Goal: Browse casually: Explore the website without a specific task or goal

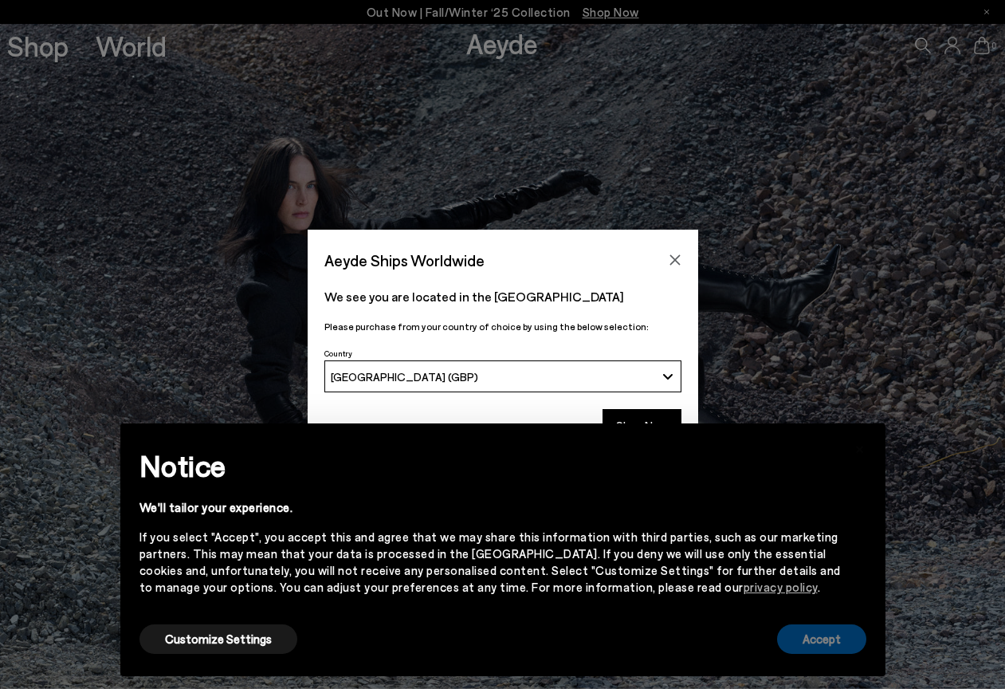
click at [788, 633] on button "Accept" at bounding box center [821, 639] width 89 height 30
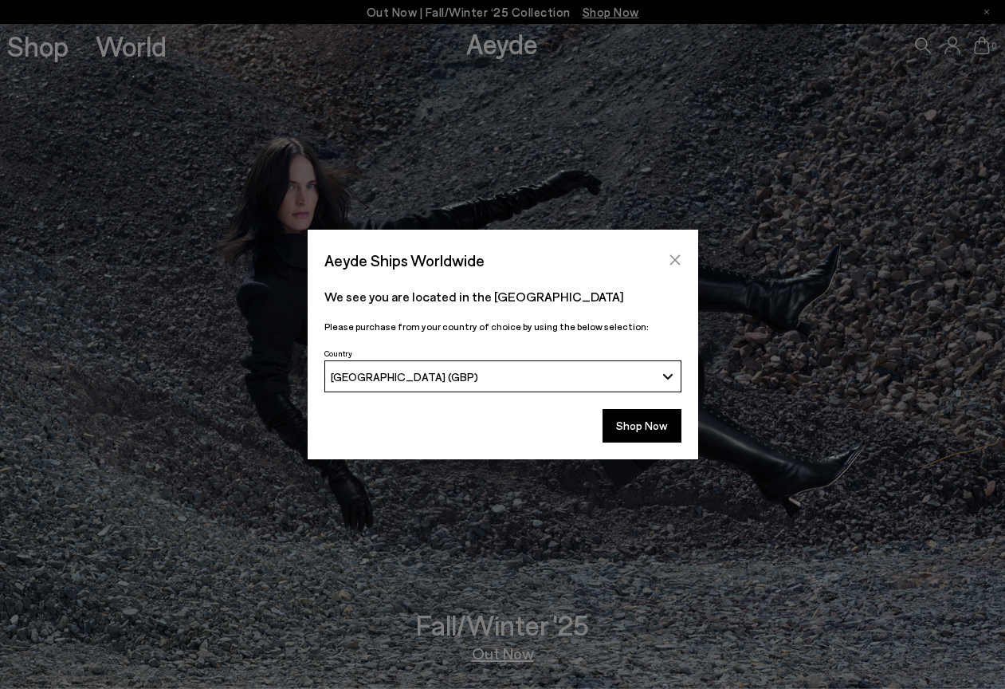
click at [674, 261] on icon "Close" at bounding box center [675, 260] width 10 height 10
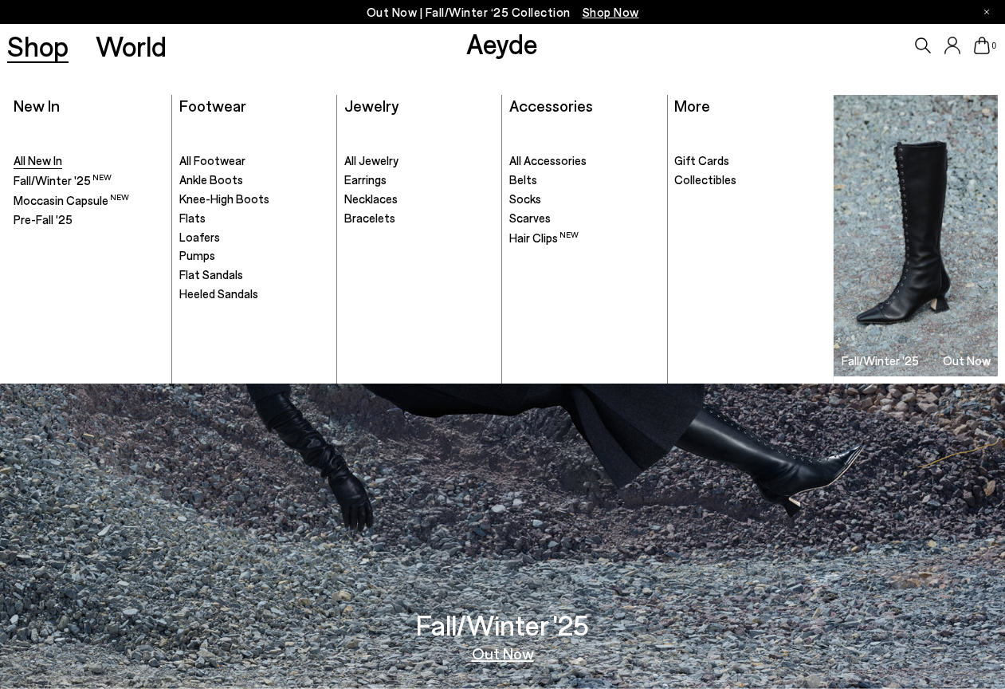
click at [42, 159] on span "All New In" at bounding box center [38, 160] width 49 height 14
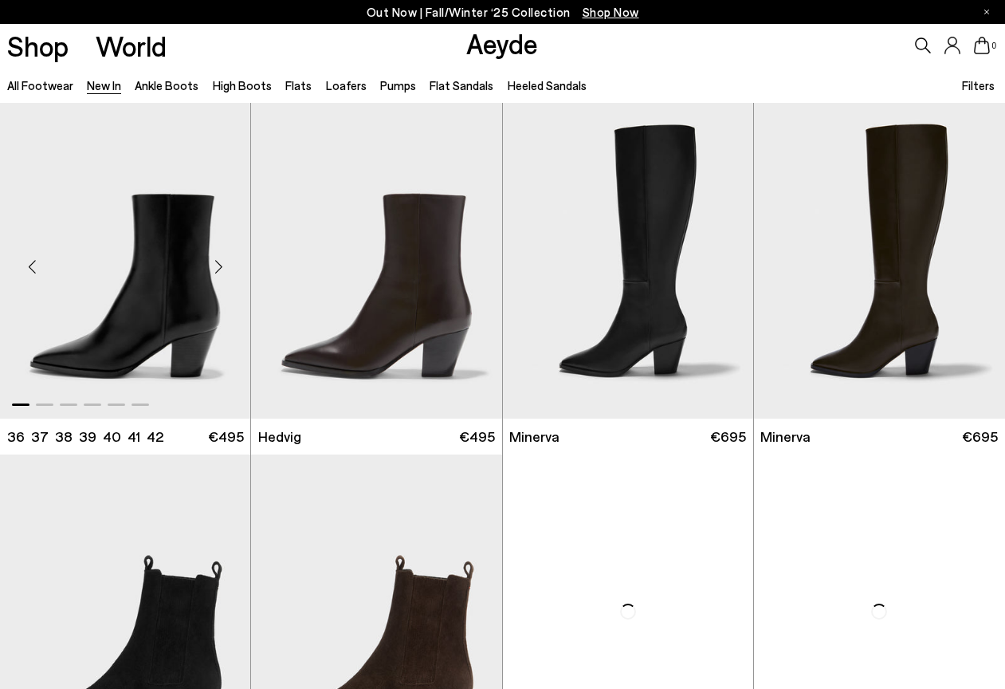
click at [171, 297] on img "1 / 6" at bounding box center [125, 260] width 250 height 315
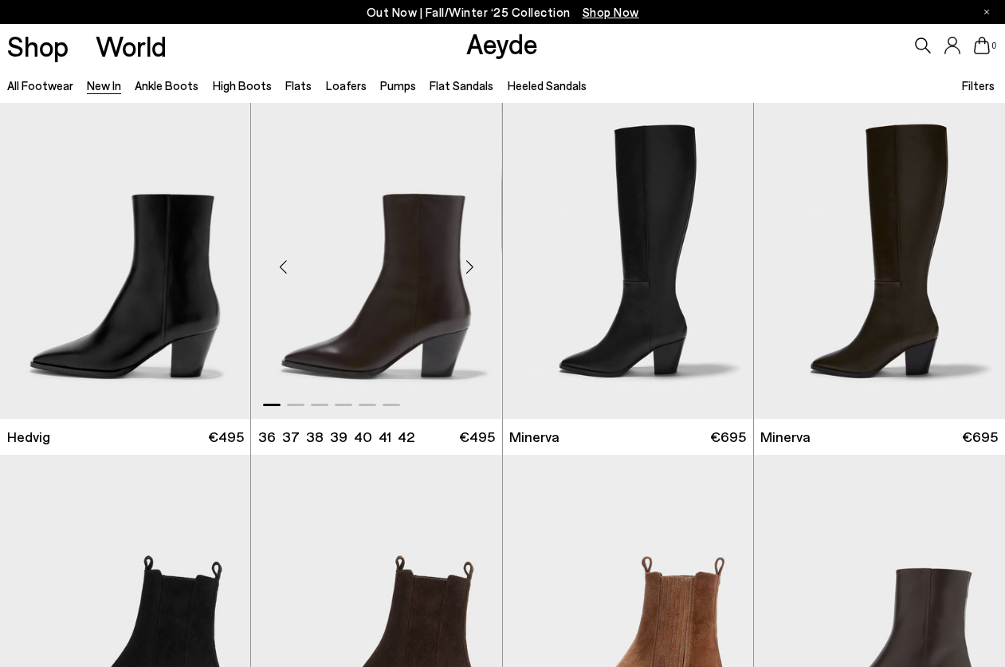
click at [387, 266] on img "1 / 6" at bounding box center [376, 260] width 250 height 315
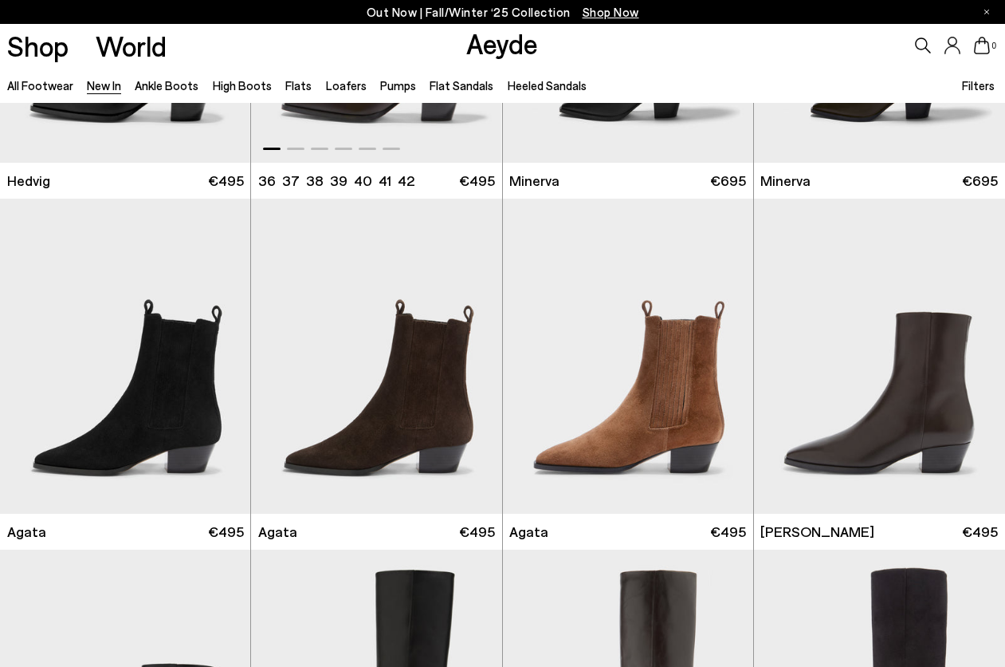
scroll to position [258, 0]
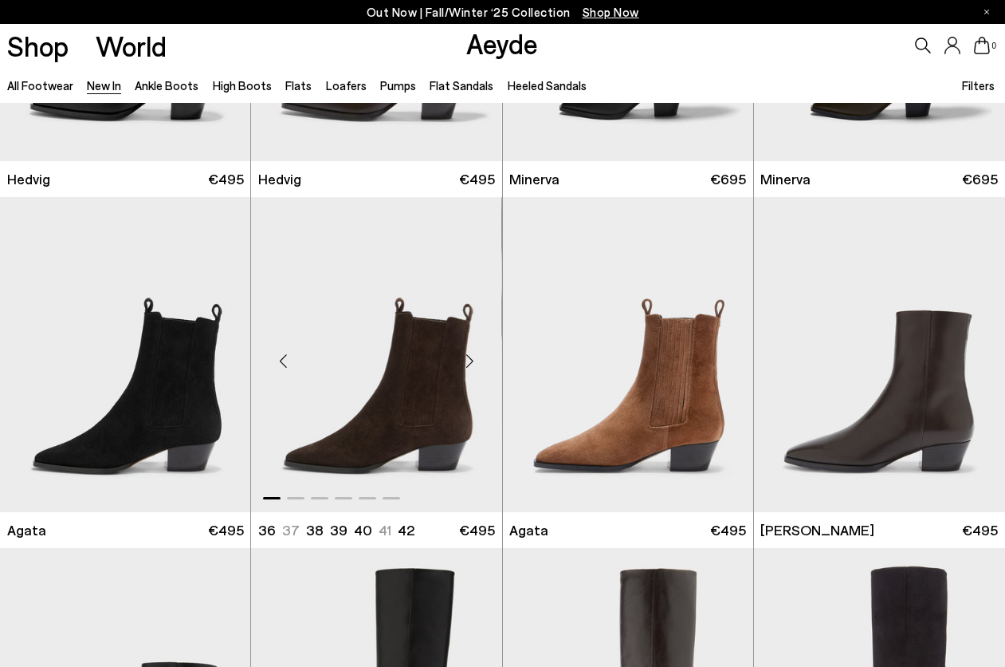
click at [377, 309] on img "1 / 6" at bounding box center [376, 354] width 250 height 315
click at [859, 340] on img "1 / 6" at bounding box center [879, 354] width 251 height 315
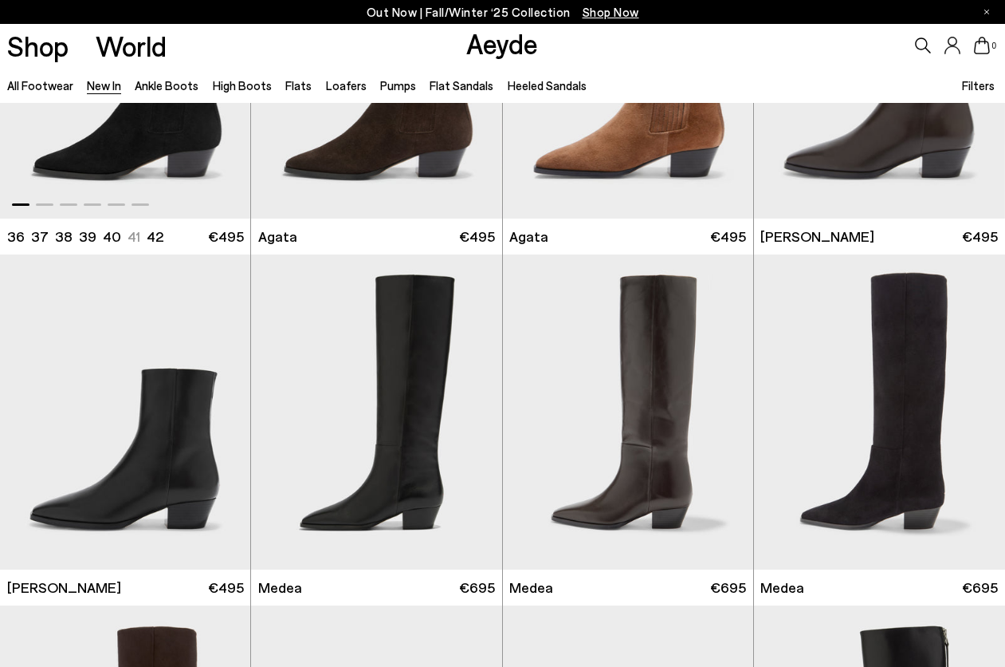
scroll to position [553, 0]
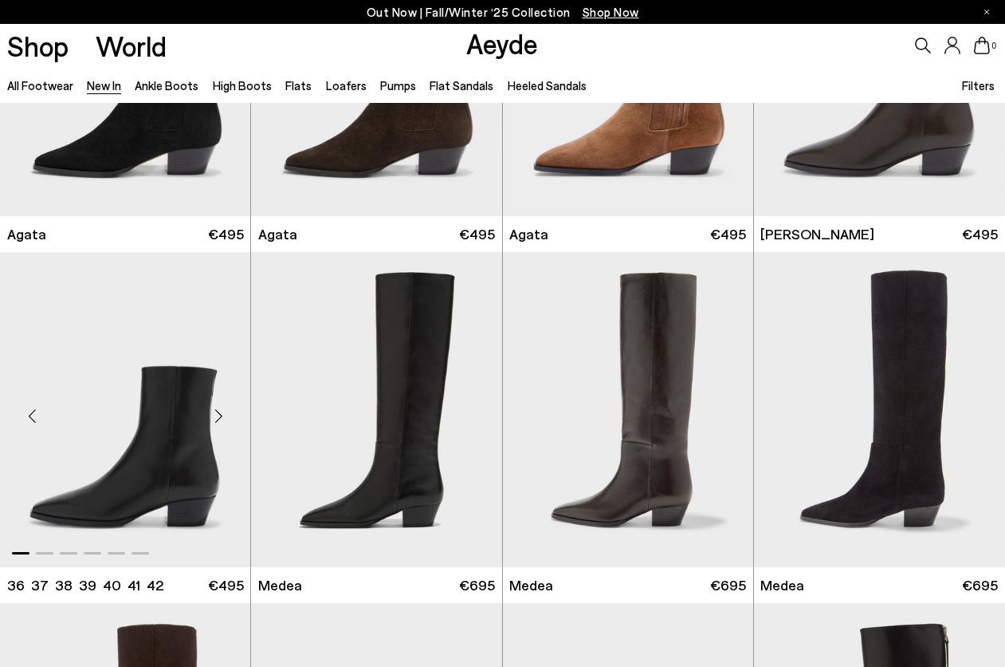
click at [151, 438] on img "1 / 6" at bounding box center [125, 409] width 250 height 315
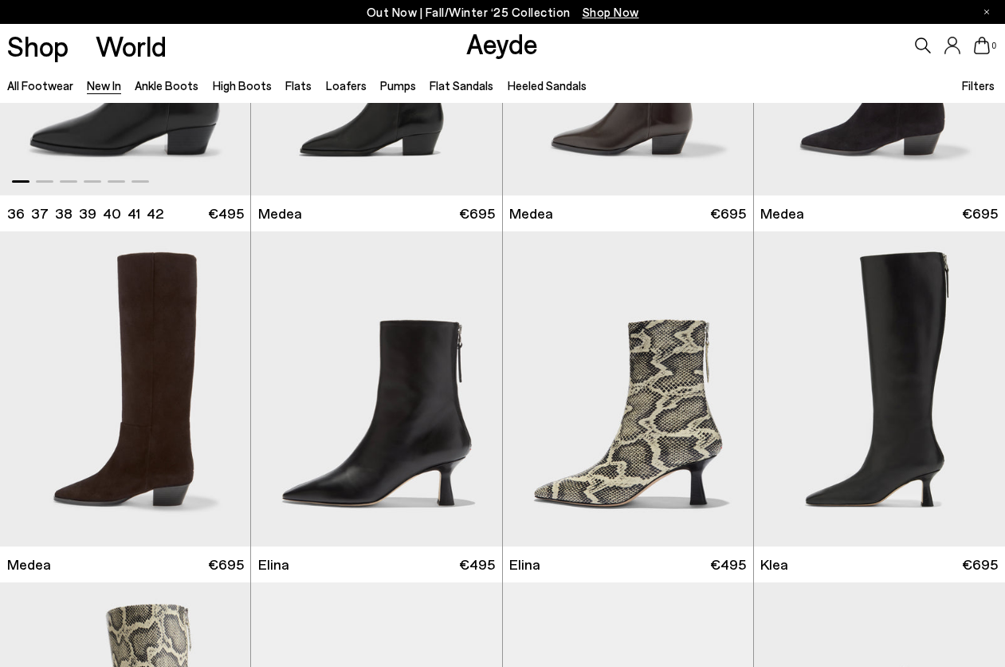
scroll to position [926, 0]
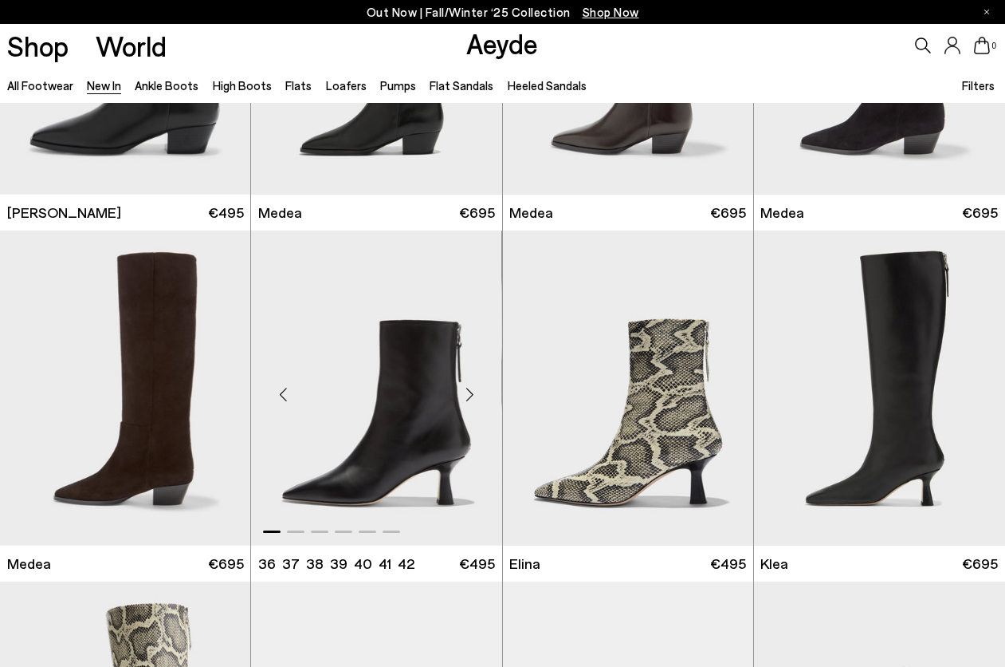
click at [420, 390] on img "1 / 6" at bounding box center [376, 387] width 250 height 315
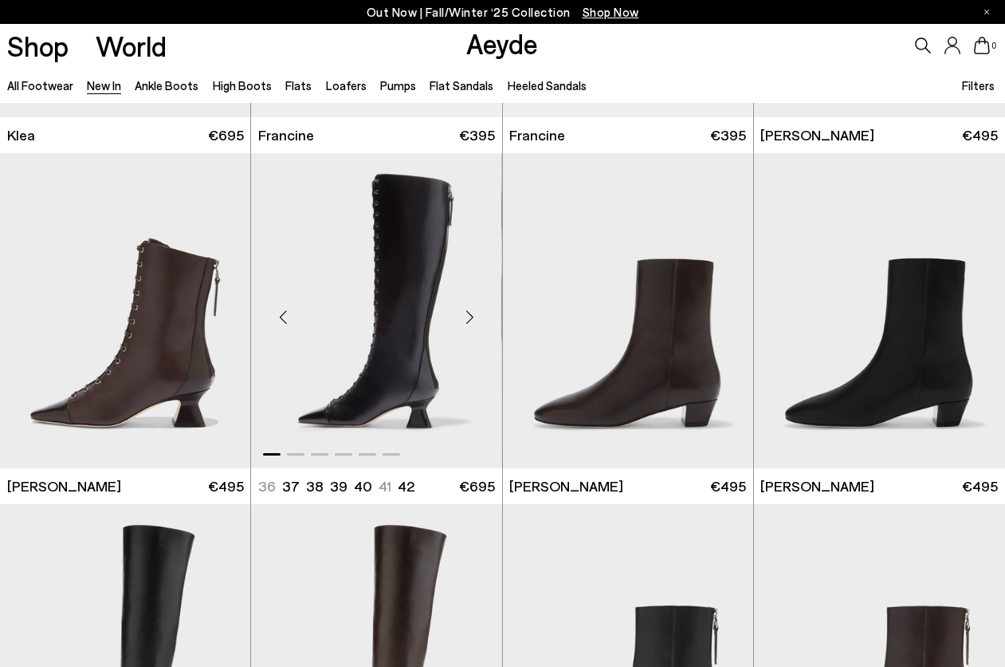
scroll to position [1706, 0]
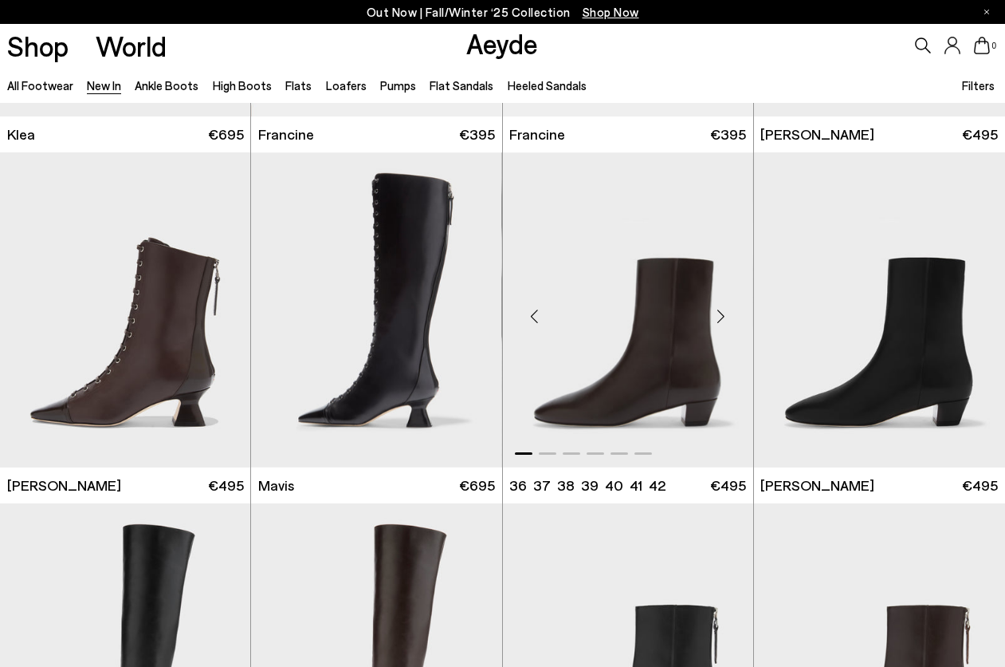
click at [691, 322] on img "1 / 6" at bounding box center [628, 309] width 250 height 315
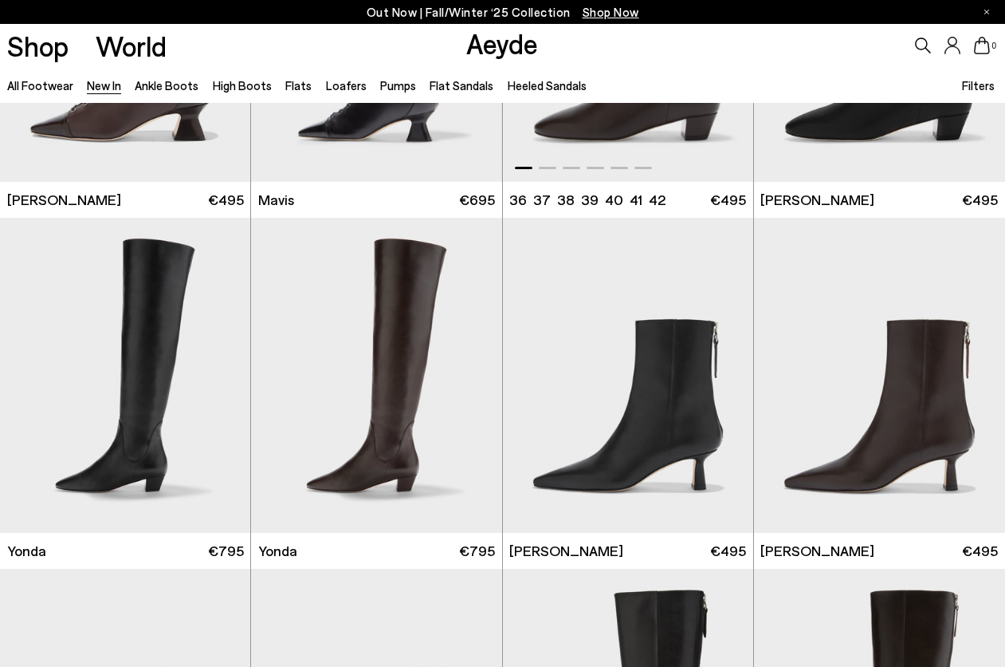
scroll to position [2090, 0]
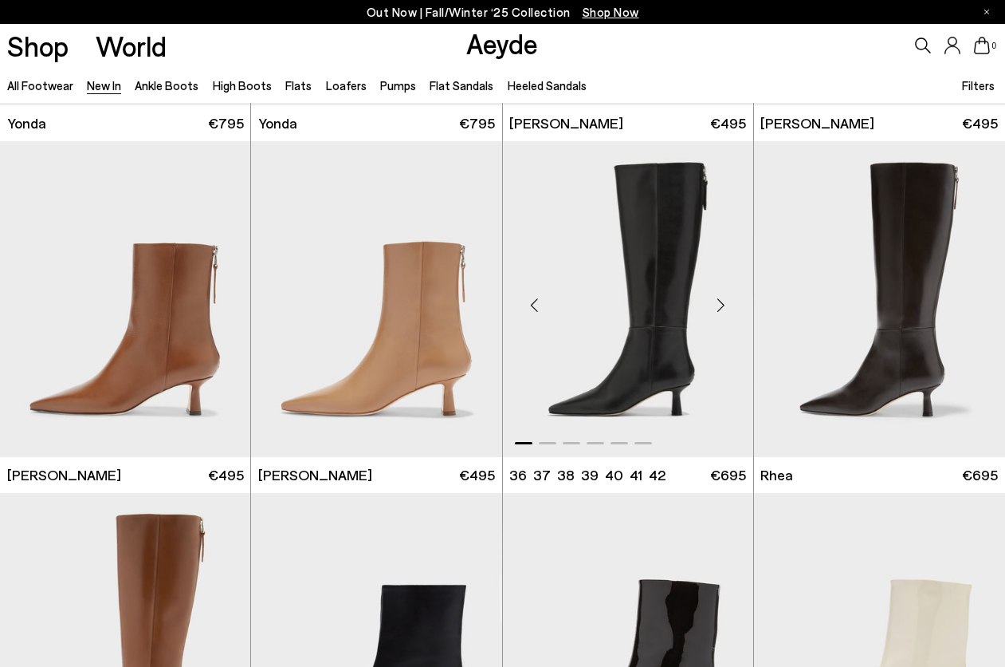
scroll to position [2748, 0]
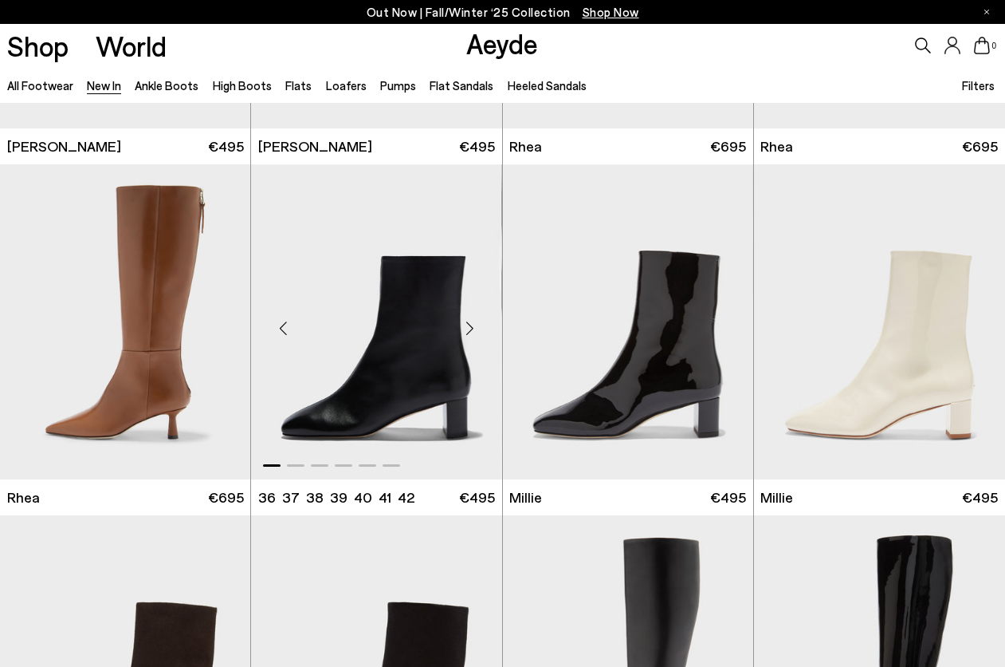
click at [495, 312] on img "1 / 6" at bounding box center [376, 321] width 250 height 315
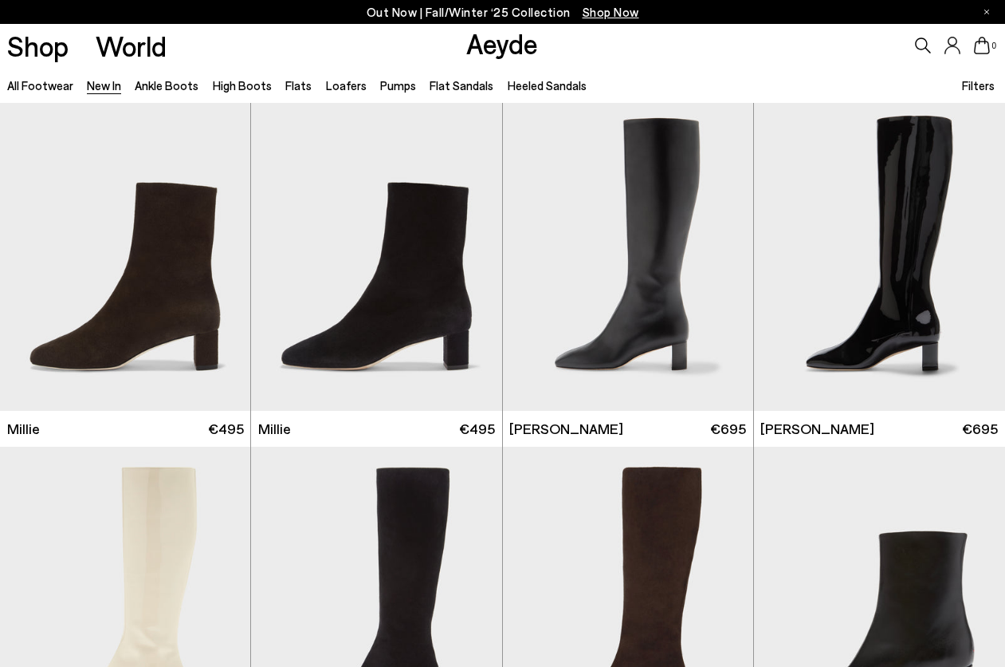
scroll to position [3169, 0]
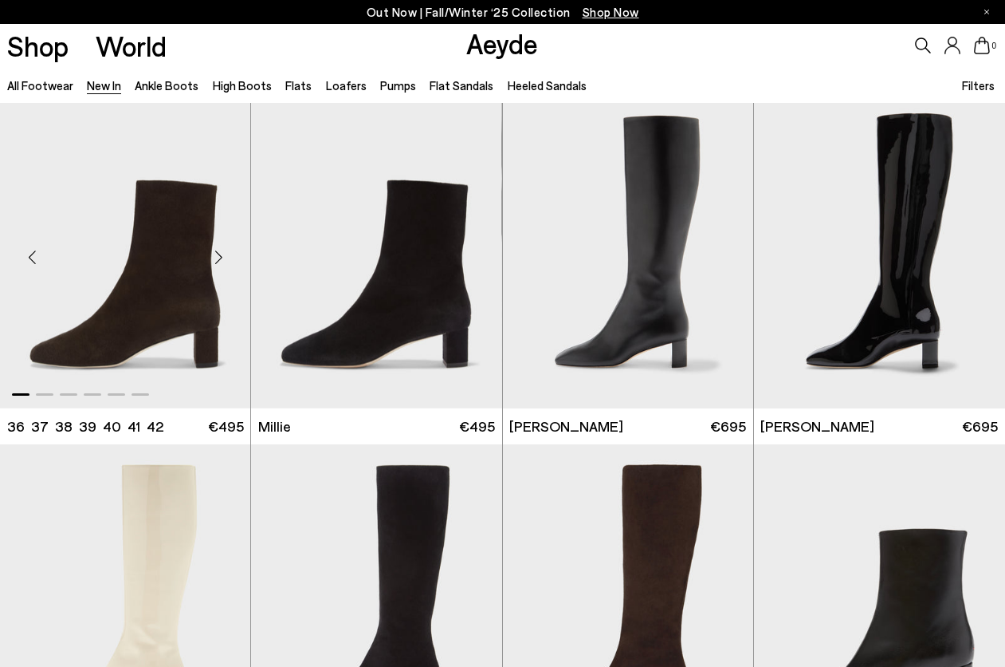
click at [160, 315] on img "1 / 6" at bounding box center [125, 250] width 250 height 315
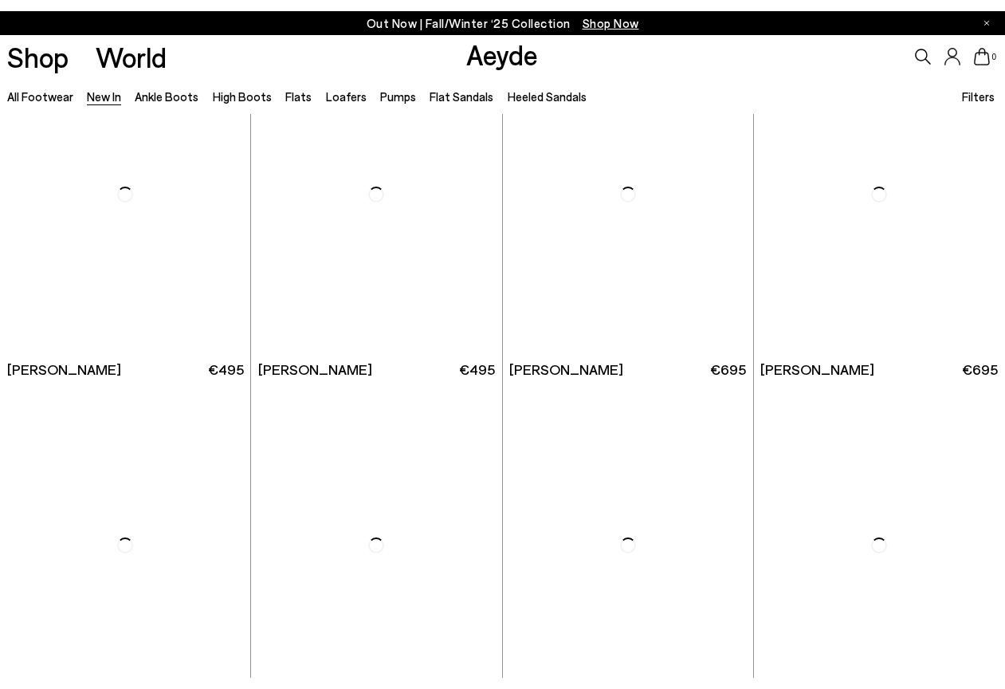
scroll to position [6047, 0]
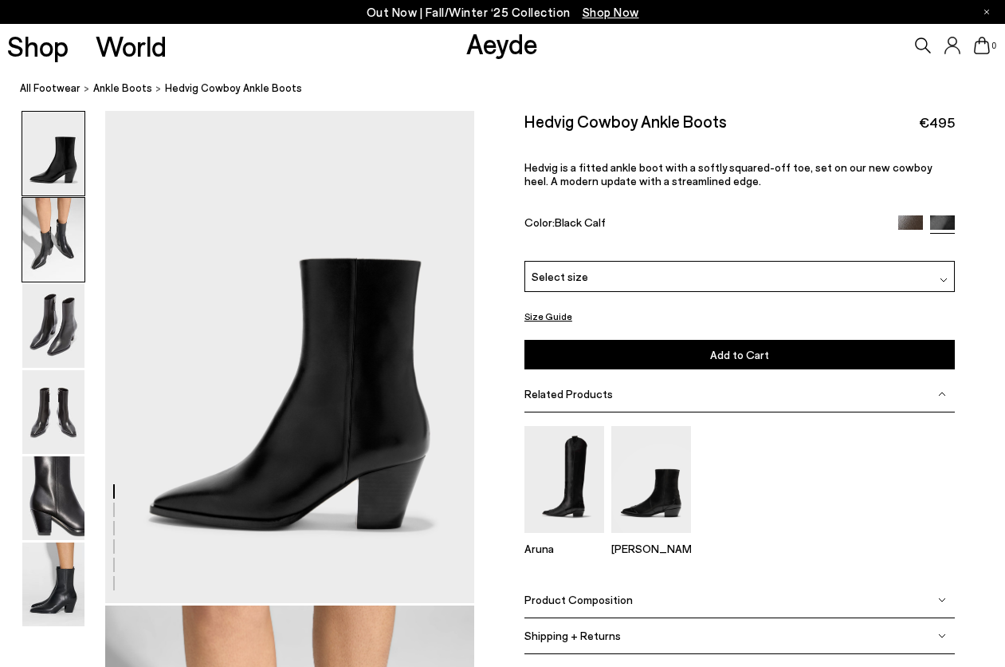
click at [50, 247] on img at bounding box center [53, 240] width 62 height 84
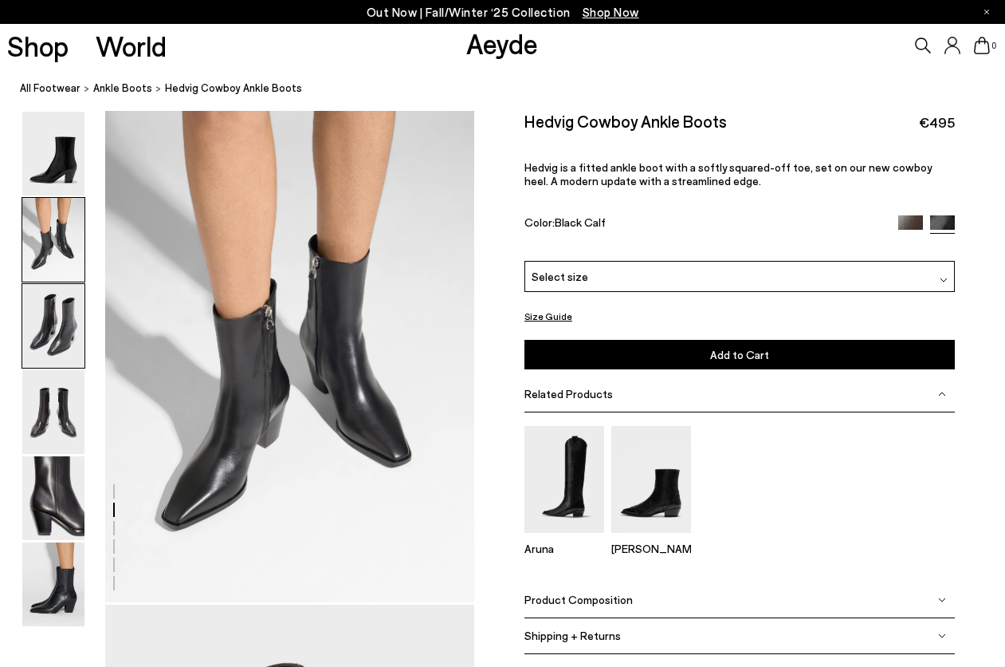
click at [58, 303] on img at bounding box center [53, 326] width 62 height 84
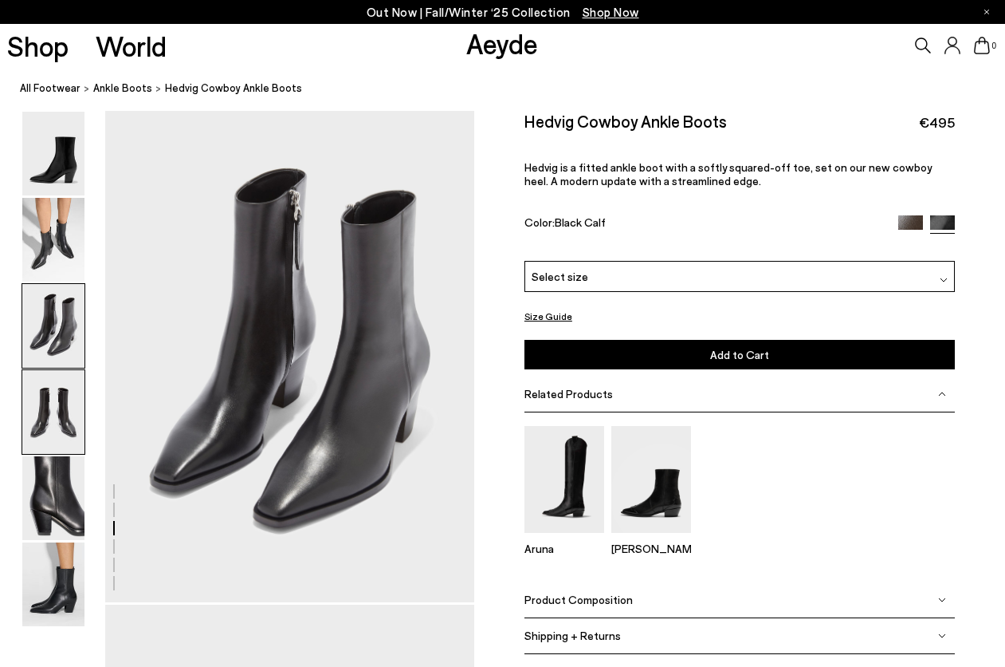
click at [69, 379] on img at bounding box center [53, 412] width 62 height 84
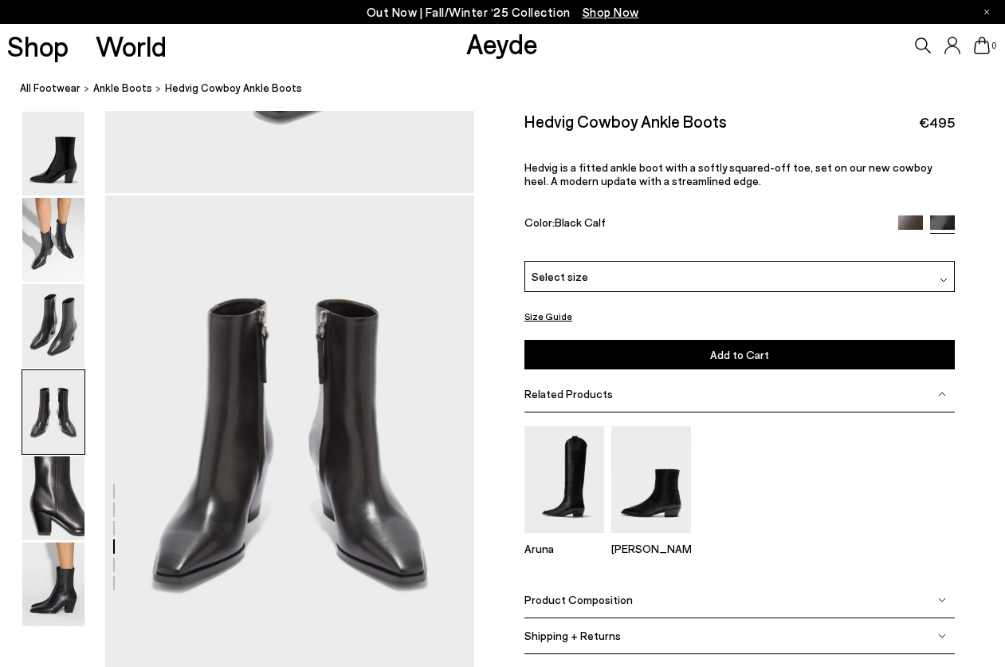
scroll to position [1484, 0]
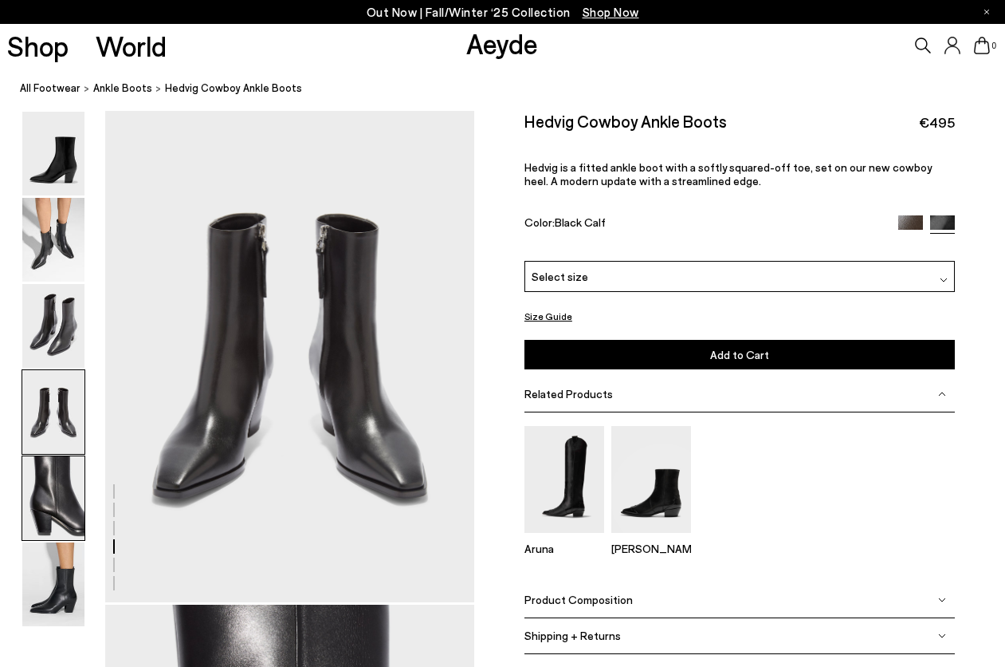
click at [81, 480] on img at bounding box center [53, 498] width 62 height 84
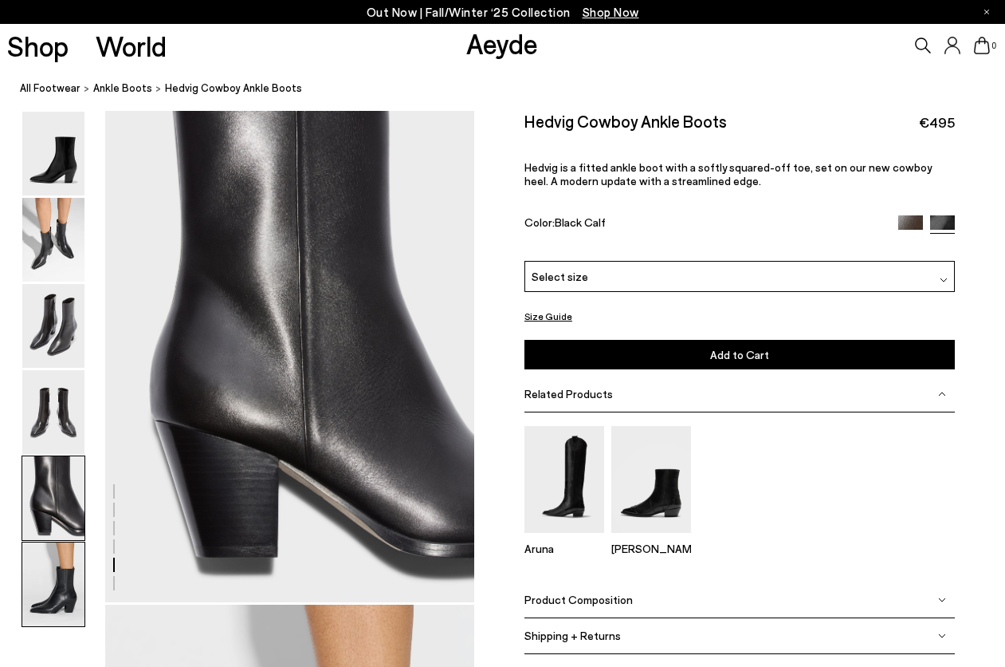
click at [78, 564] on img at bounding box center [53, 584] width 62 height 84
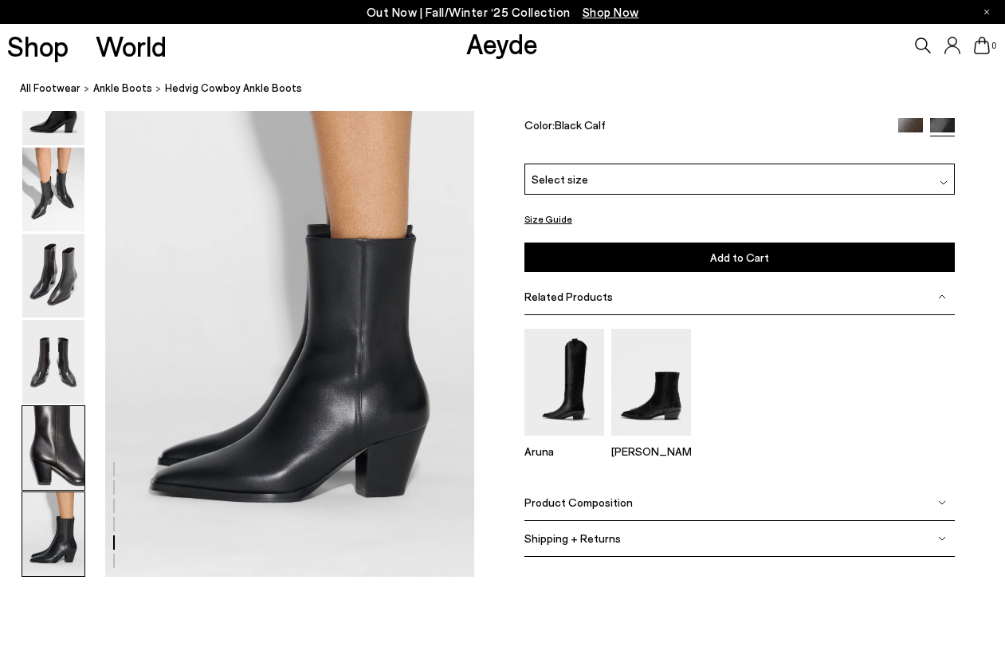
scroll to position [2582, 0]
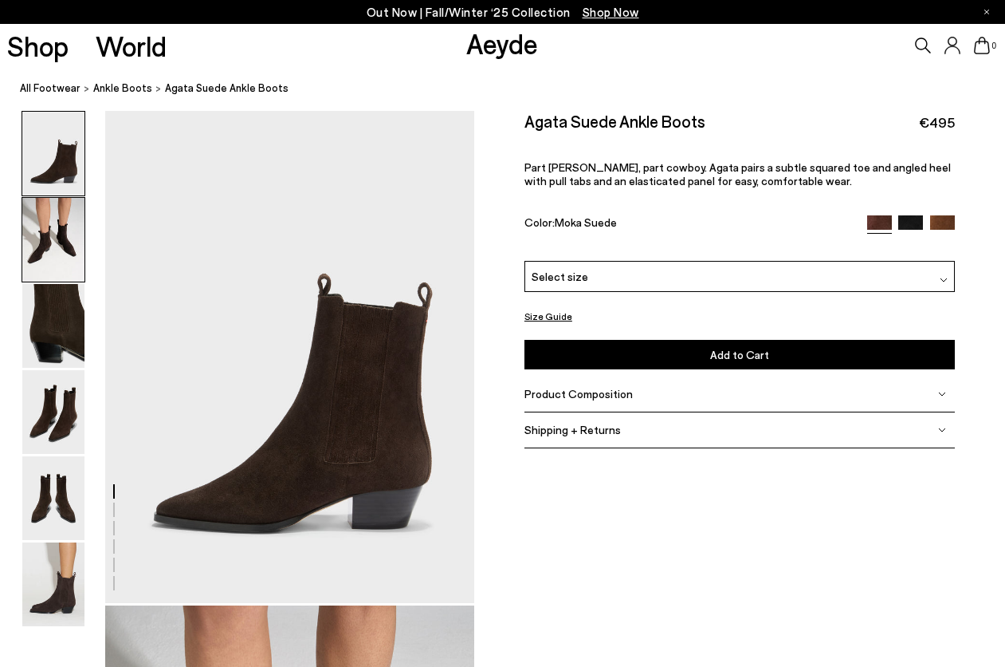
click at [44, 204] on img at bounding box center [53, 240] width 62 height 84
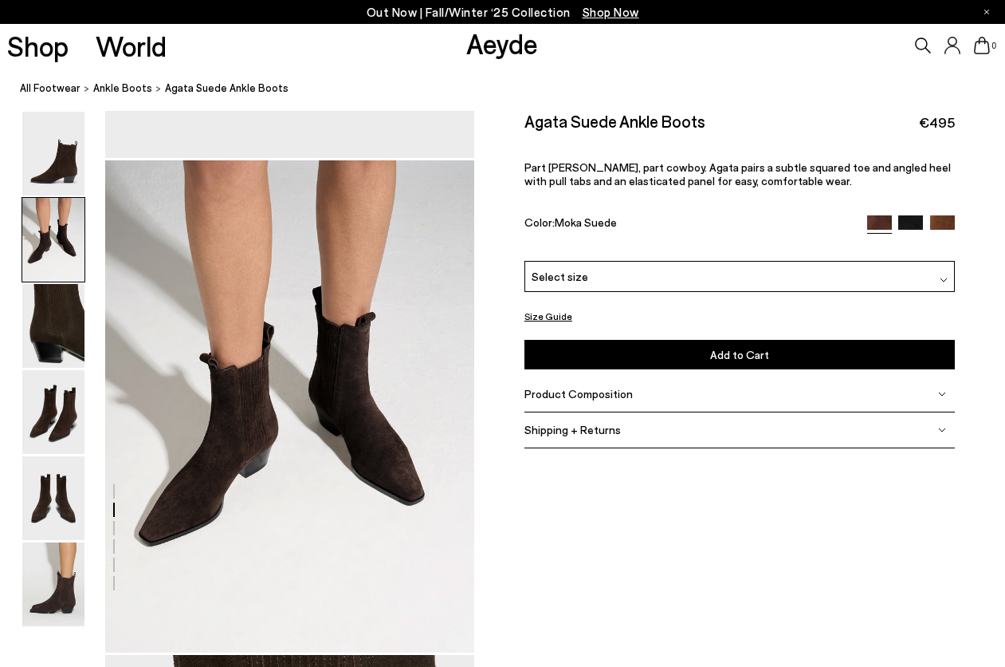
scroll to position [495, 0]
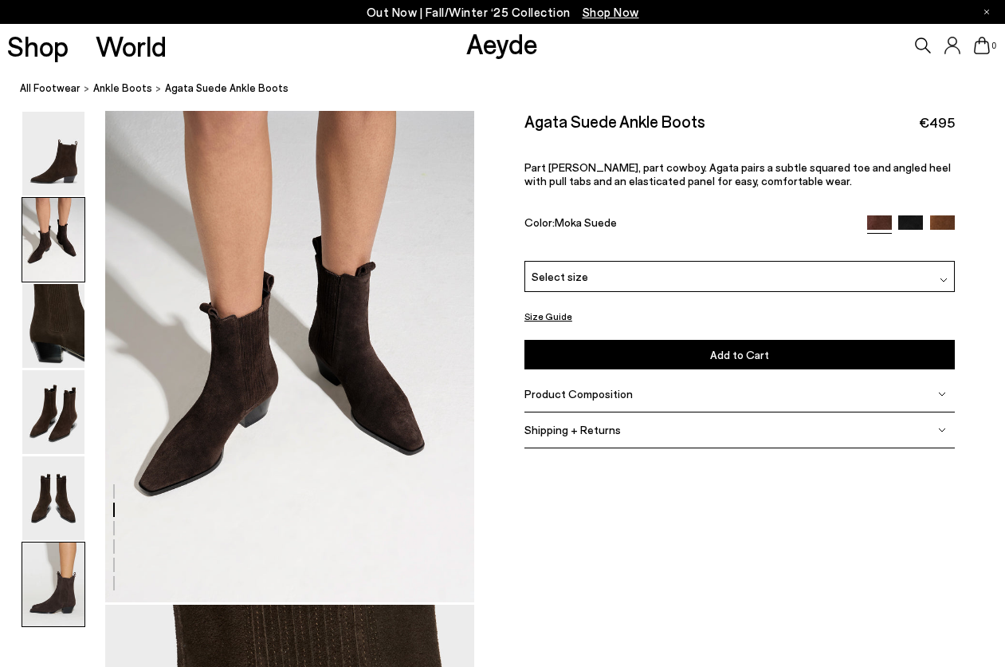
click at [57, 570] on img at bounding box center [53, 584] width 62 height 84
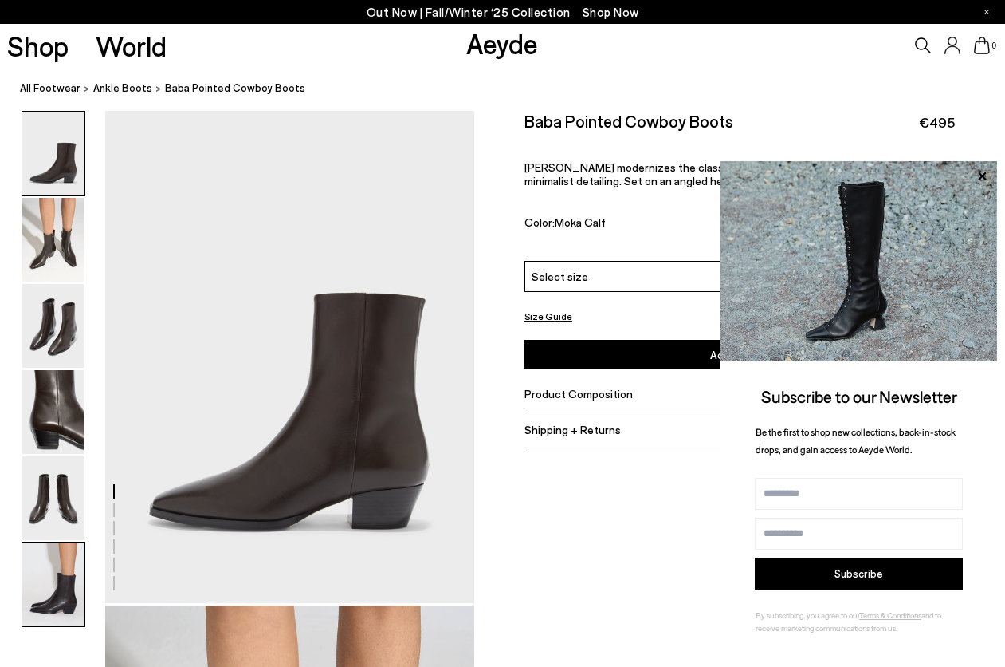
click at [71, 554] on img at bounding box center [53, 584] width 62 height 84
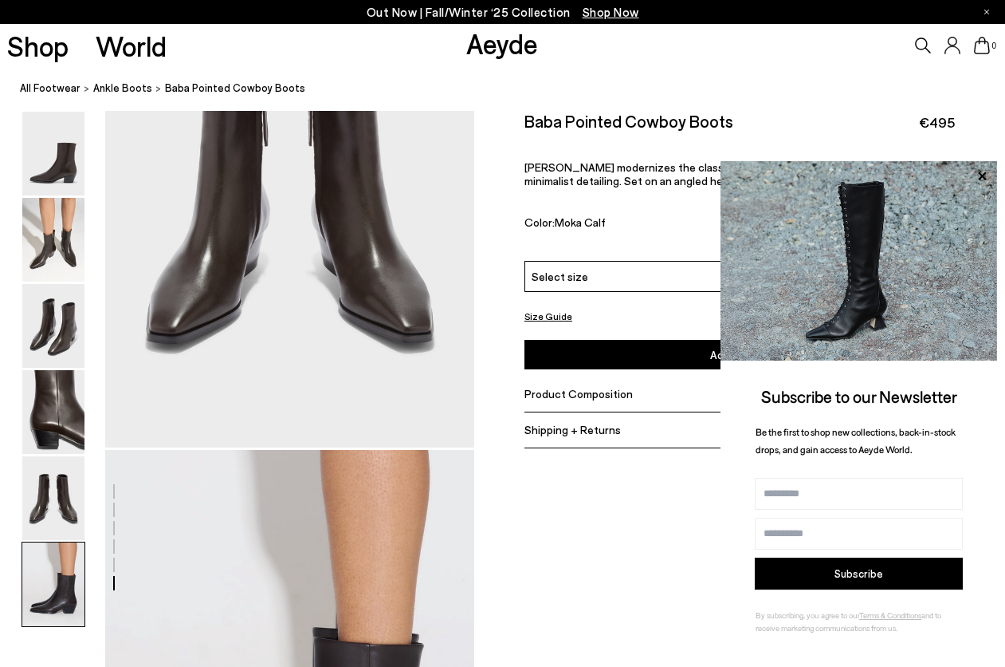
scroll to position [2582, 0]
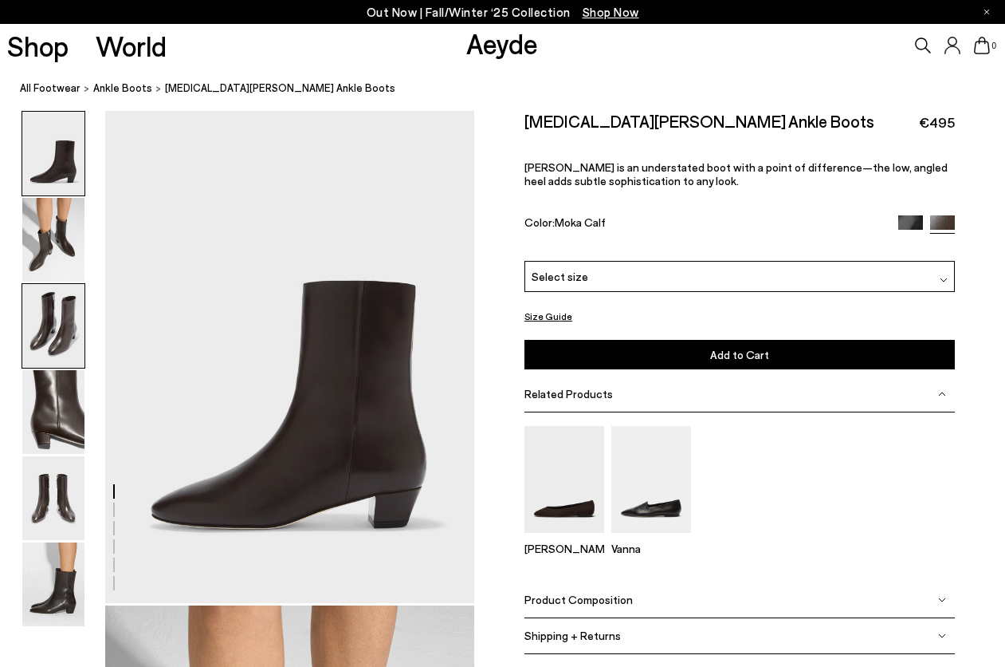
click at [77, 283] on div at bounding box center [54, 325] width 64 height 85
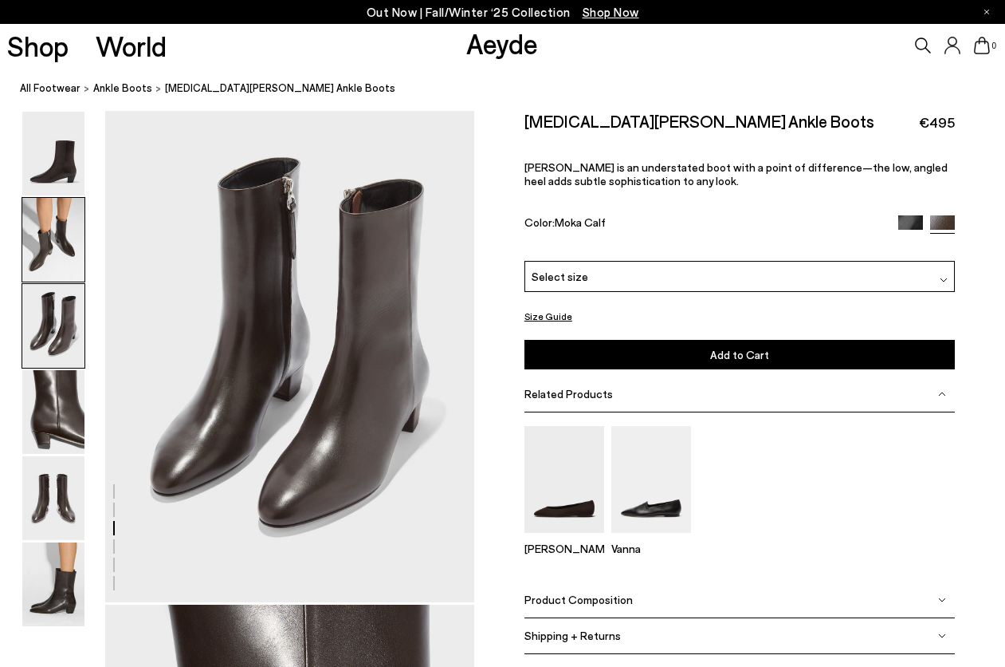
click at [71, 262] on img at bounding box center [53, 240] width 62 height 84
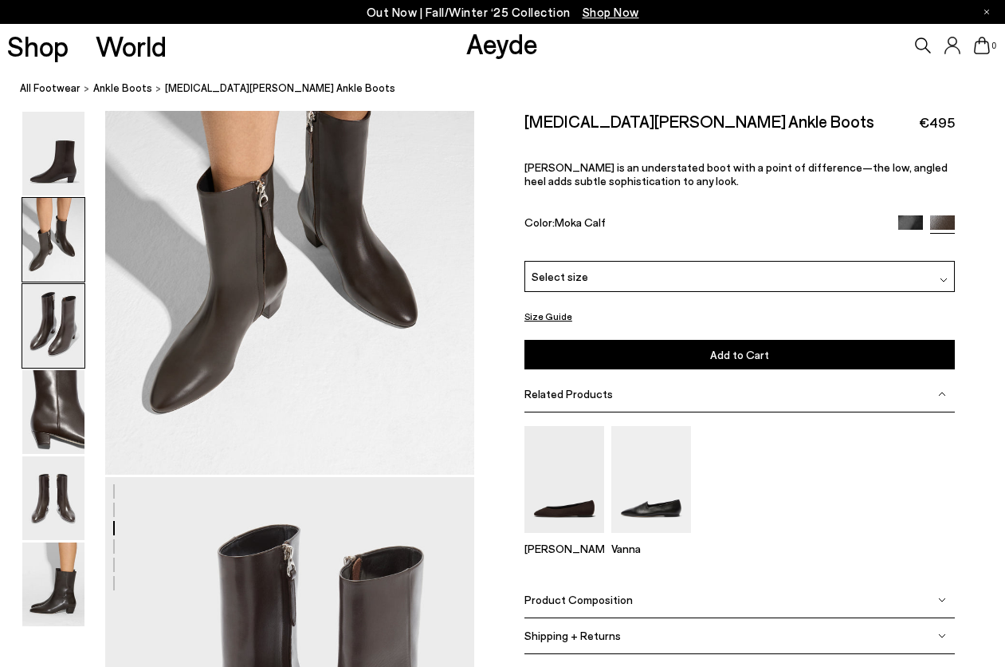
scroll to position [495, 0]
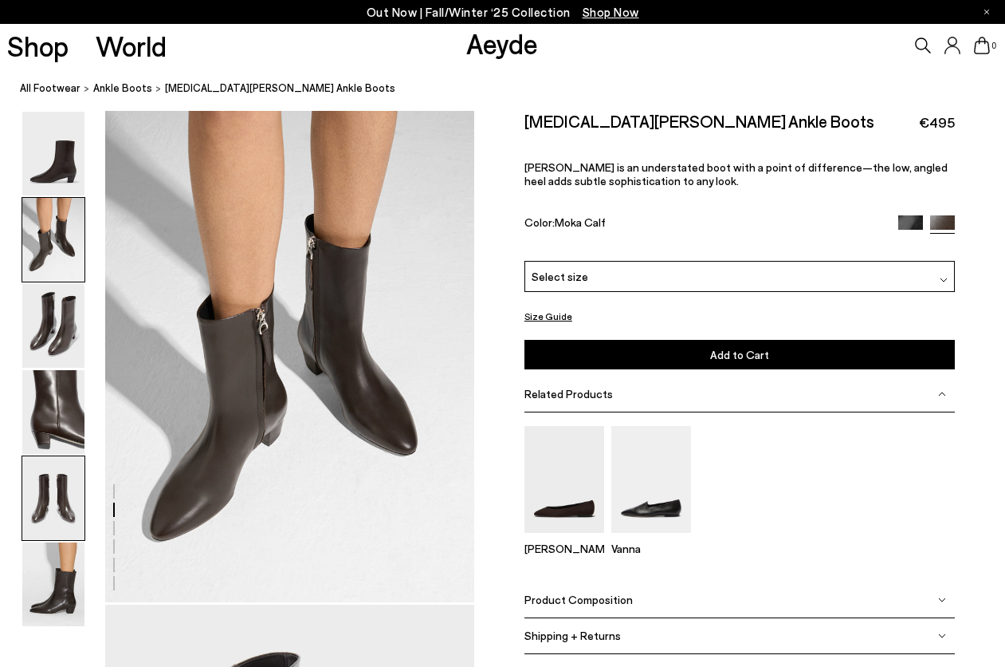
click at [54, 513] on img at bounding box center [53, 498] width 62 height 84
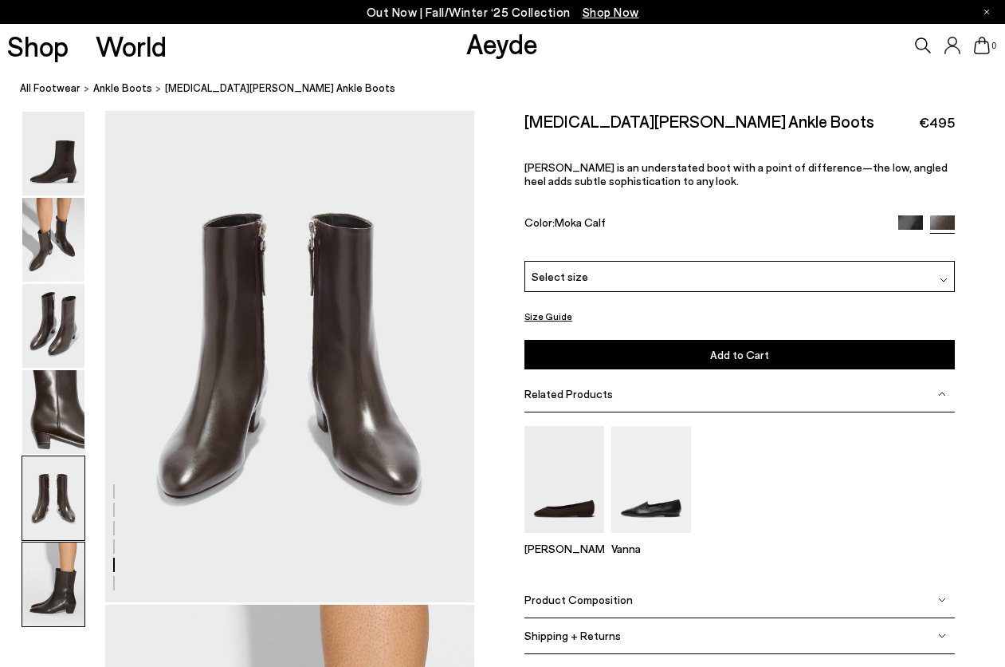
click at [54, 592] on img at bounding box center [53, 584] width 62 height 84
